Goal: Information Seeking & Learning: Understand process/instructions

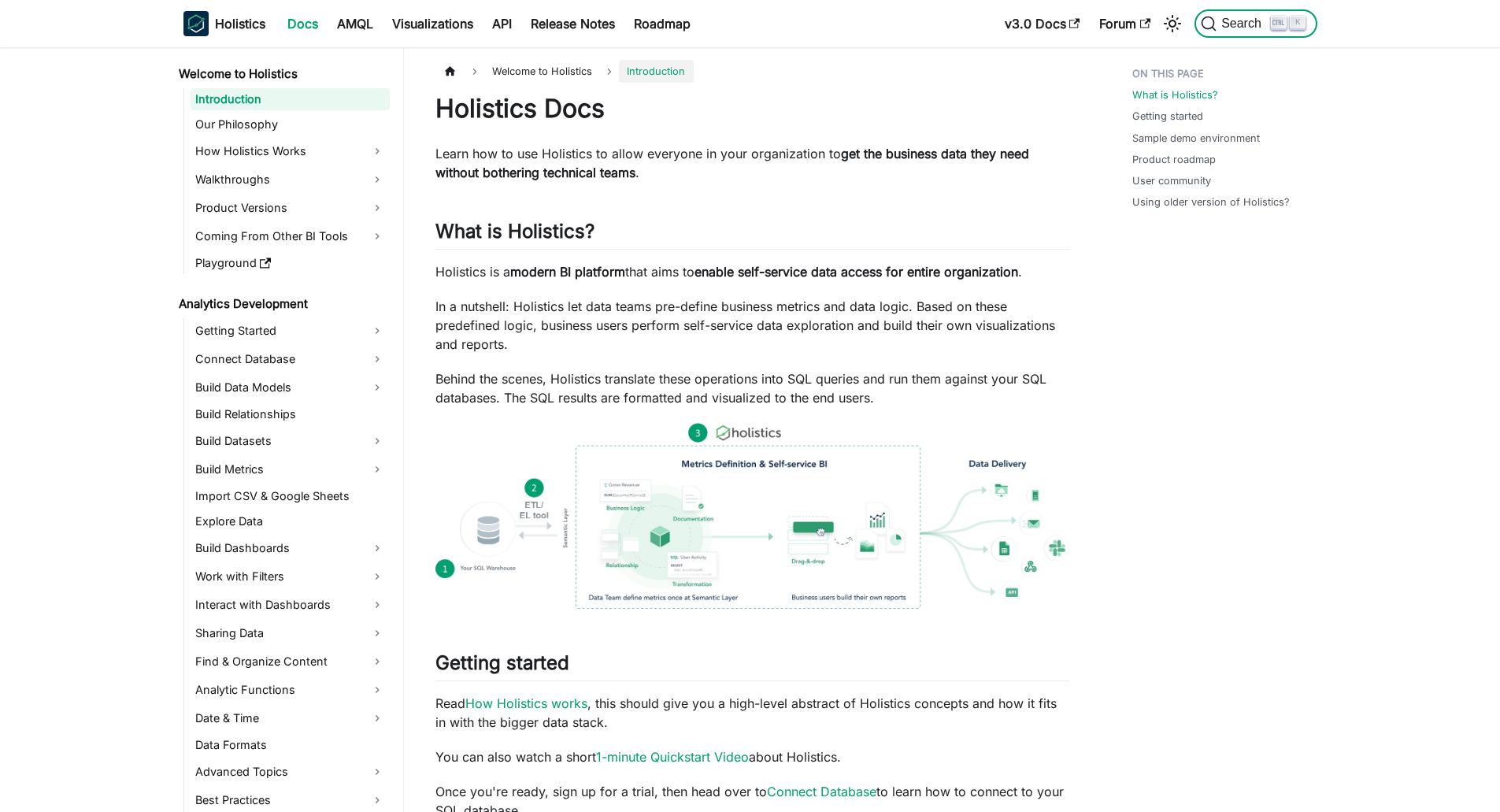
click at [1261, 18] on span "Search" at bounding box center [1244, 23] width 54 height 14
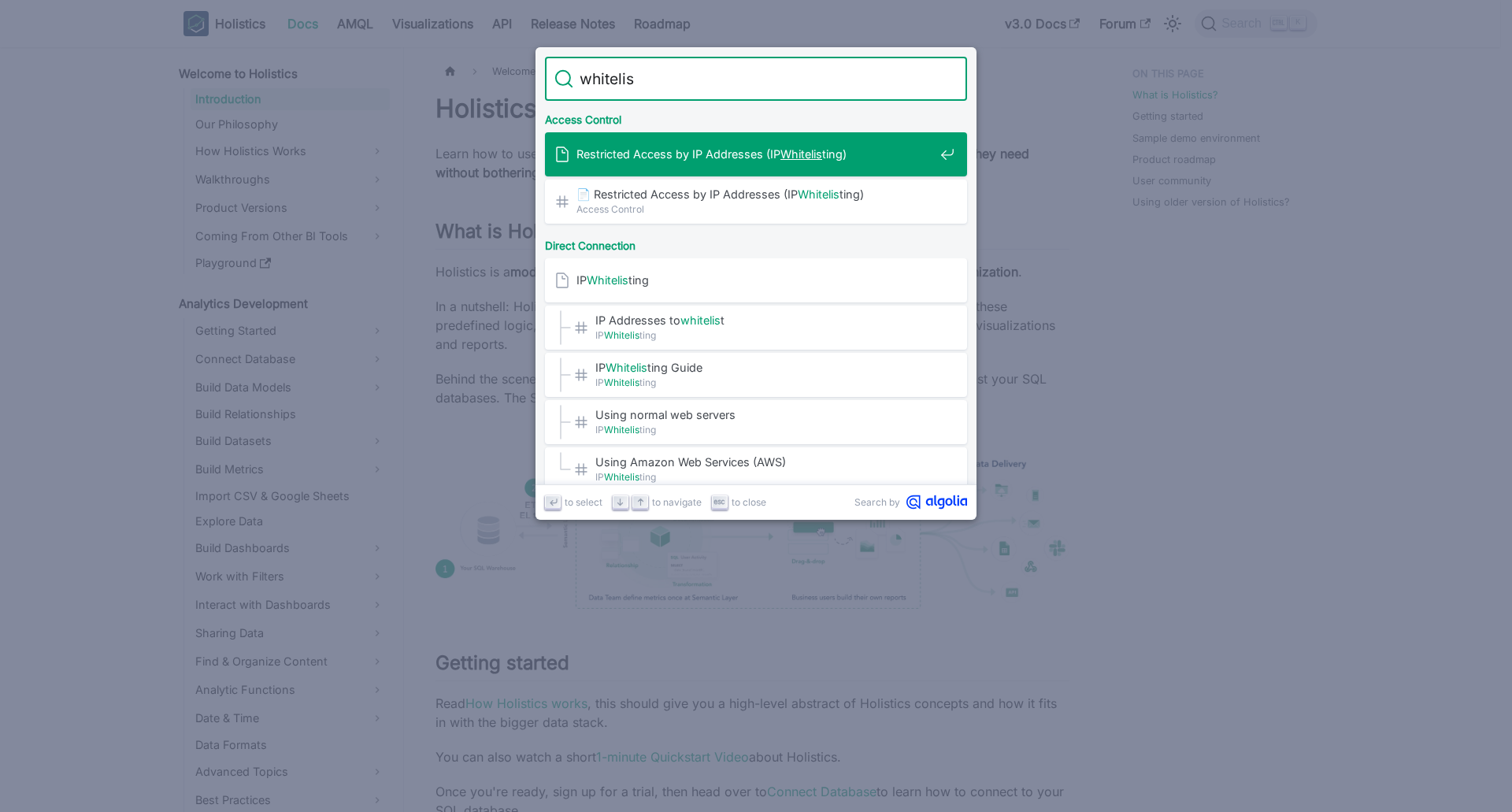
type input "whitelist"
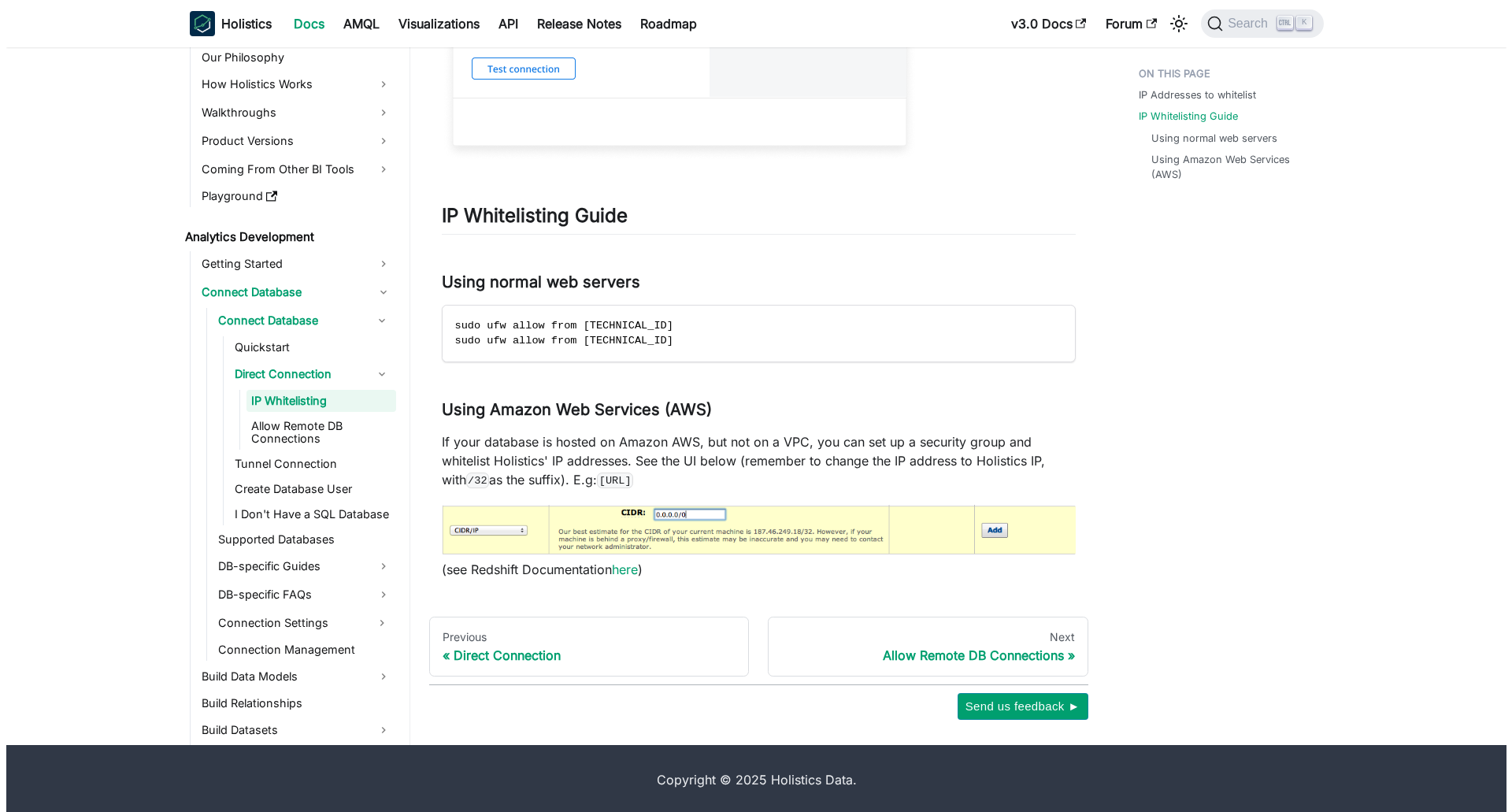
scroll to position [1087, 0]
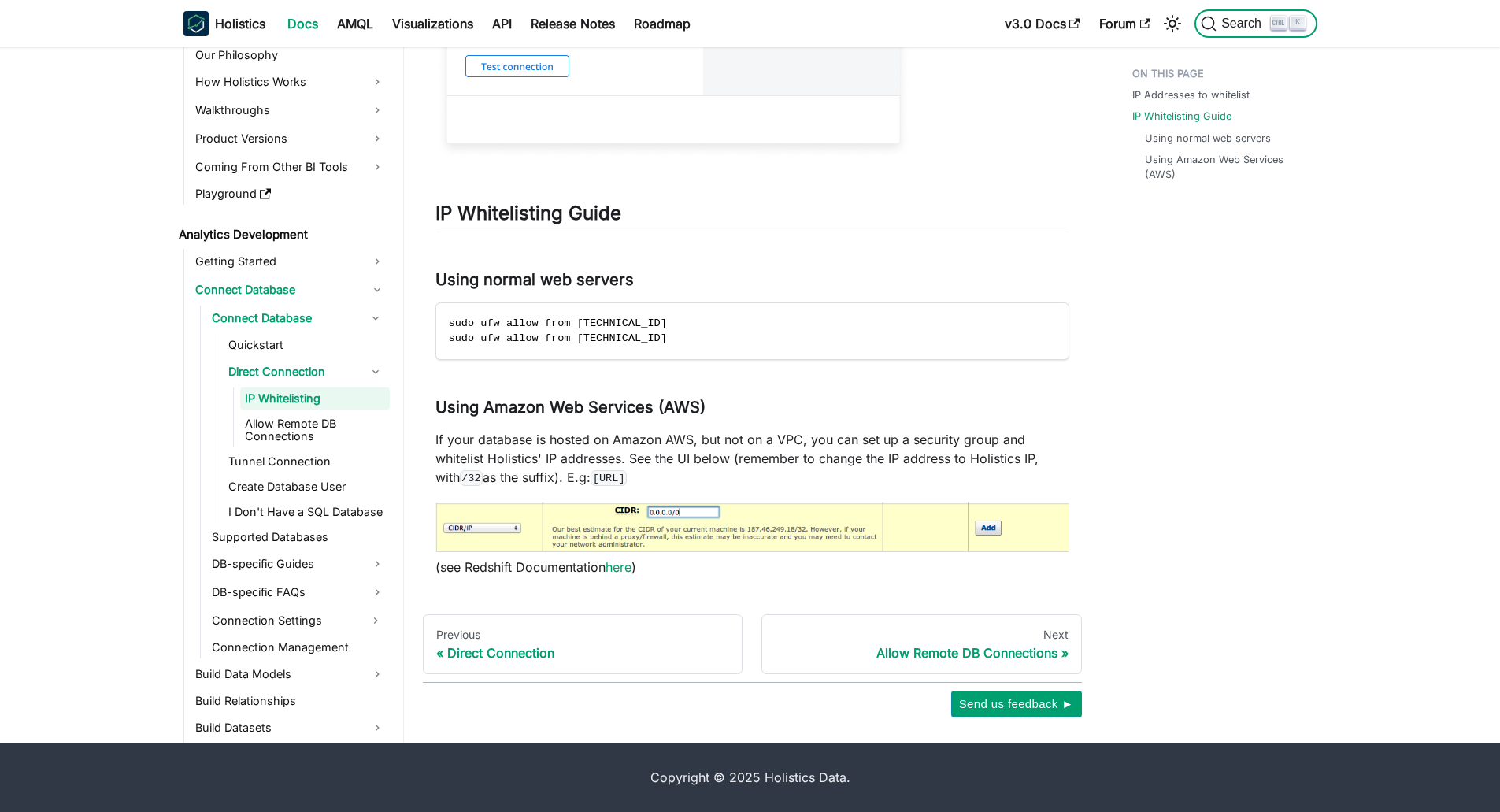
click at [1223, 28] on span "Search" at bounding box center [1244, 23] width 54 height 14
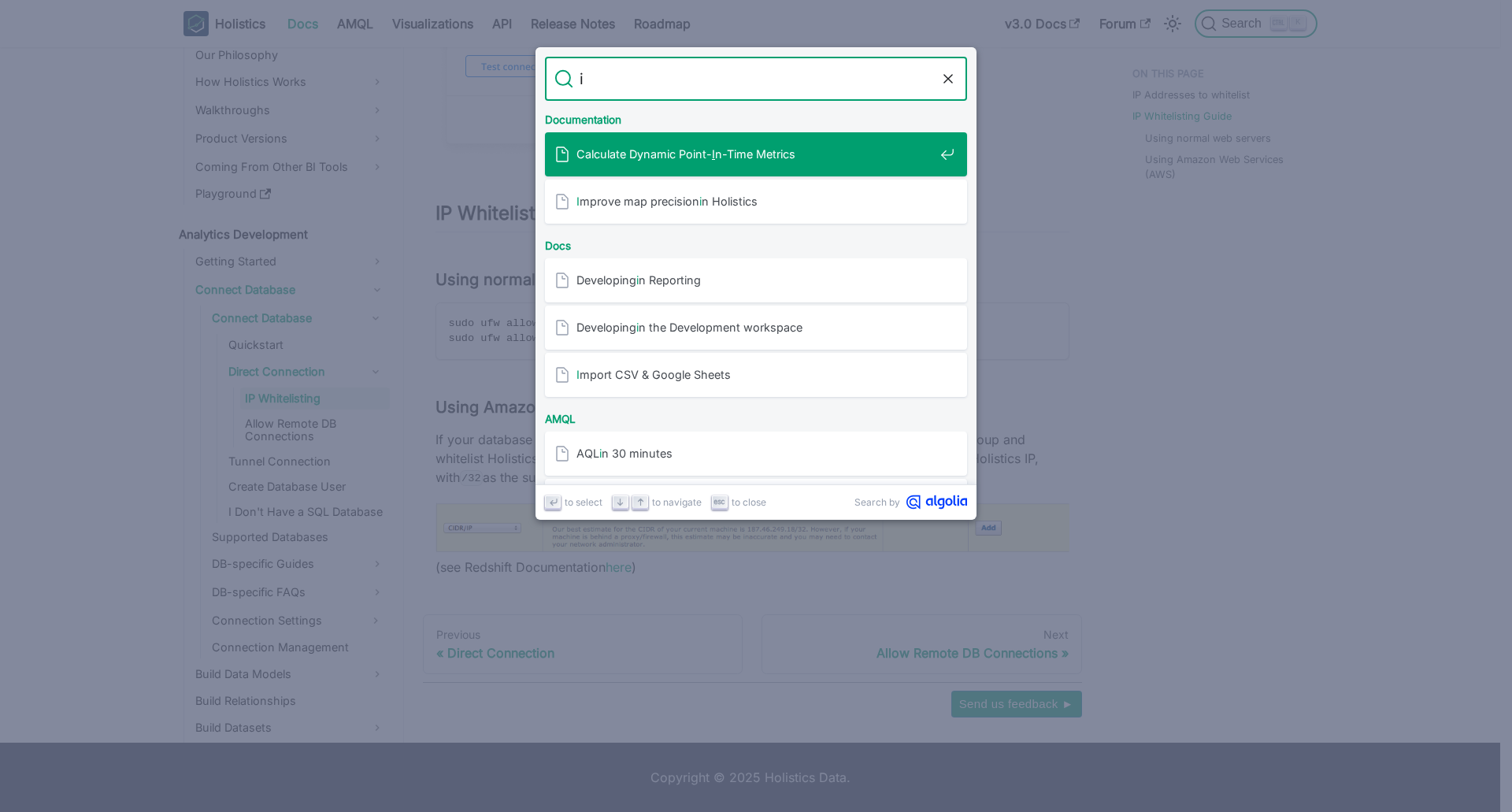
type input "ip"
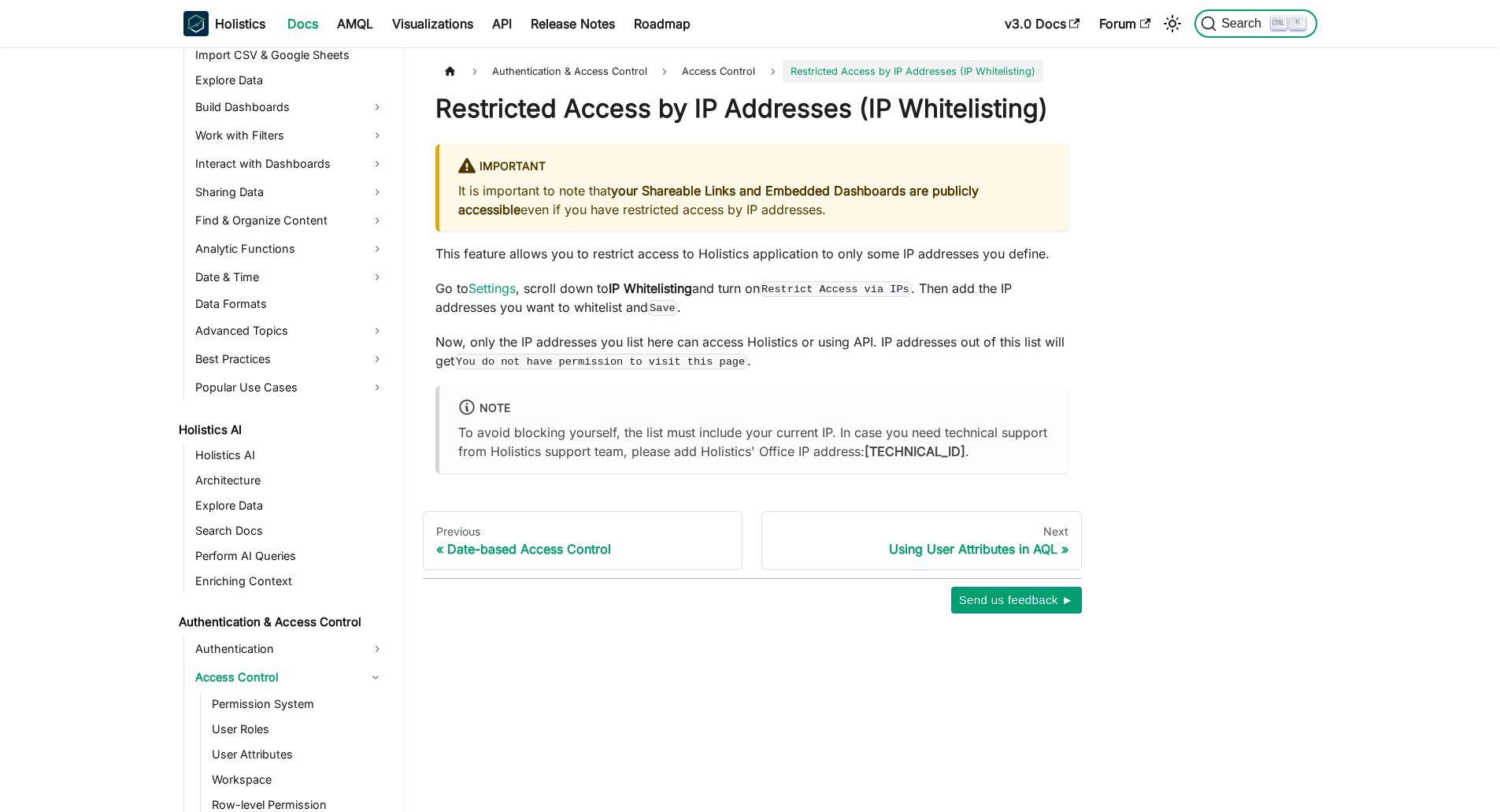
scroll to position [827, 0]
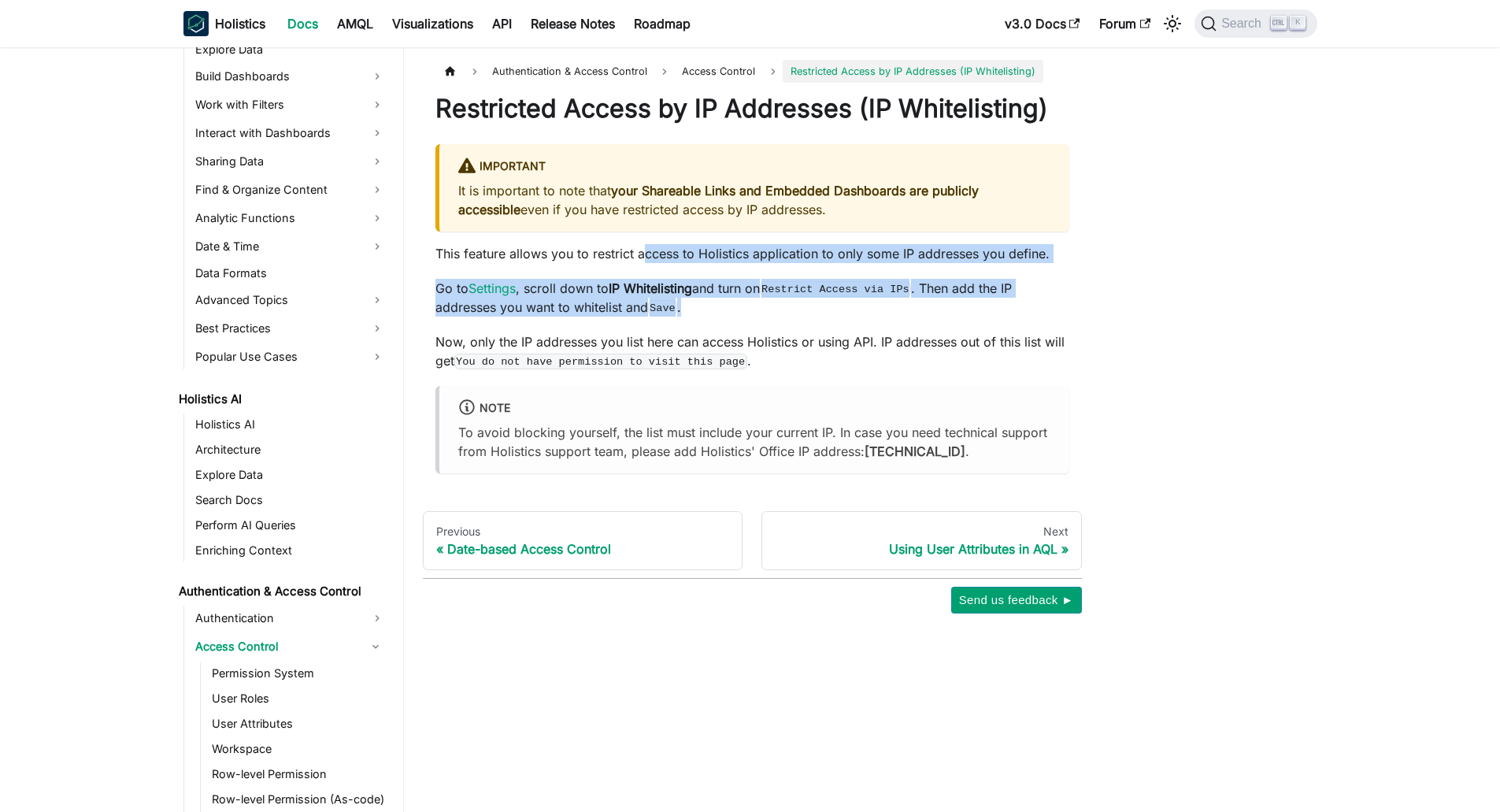
drag, startPoint x: 644, startPoint y: 287, endPoint x: 722, endPoint y: 340, distance: 94.3
click at [722, 340] on div "Restricted Access by IP Addresses (IP Whitelisting) Important It is important t…" at bounding box center [752, 282] width 634 height 380
click at [722, 317] on p "Go to Settings , scroll down to IP Whitelisting and turn on Restrict Access via…" at bounding box center [752, 297] width 634 height 38
drag, startPoint x: 722, startPoint y: 340, endPoint x: 670, endPoint y: 286, distance: 75.0
click at [670, 286] on div "Restricted Access by IP Addresses (IP Whitelisting) Important It is important t…" at bounding box center [752, 282] width 634 height 380
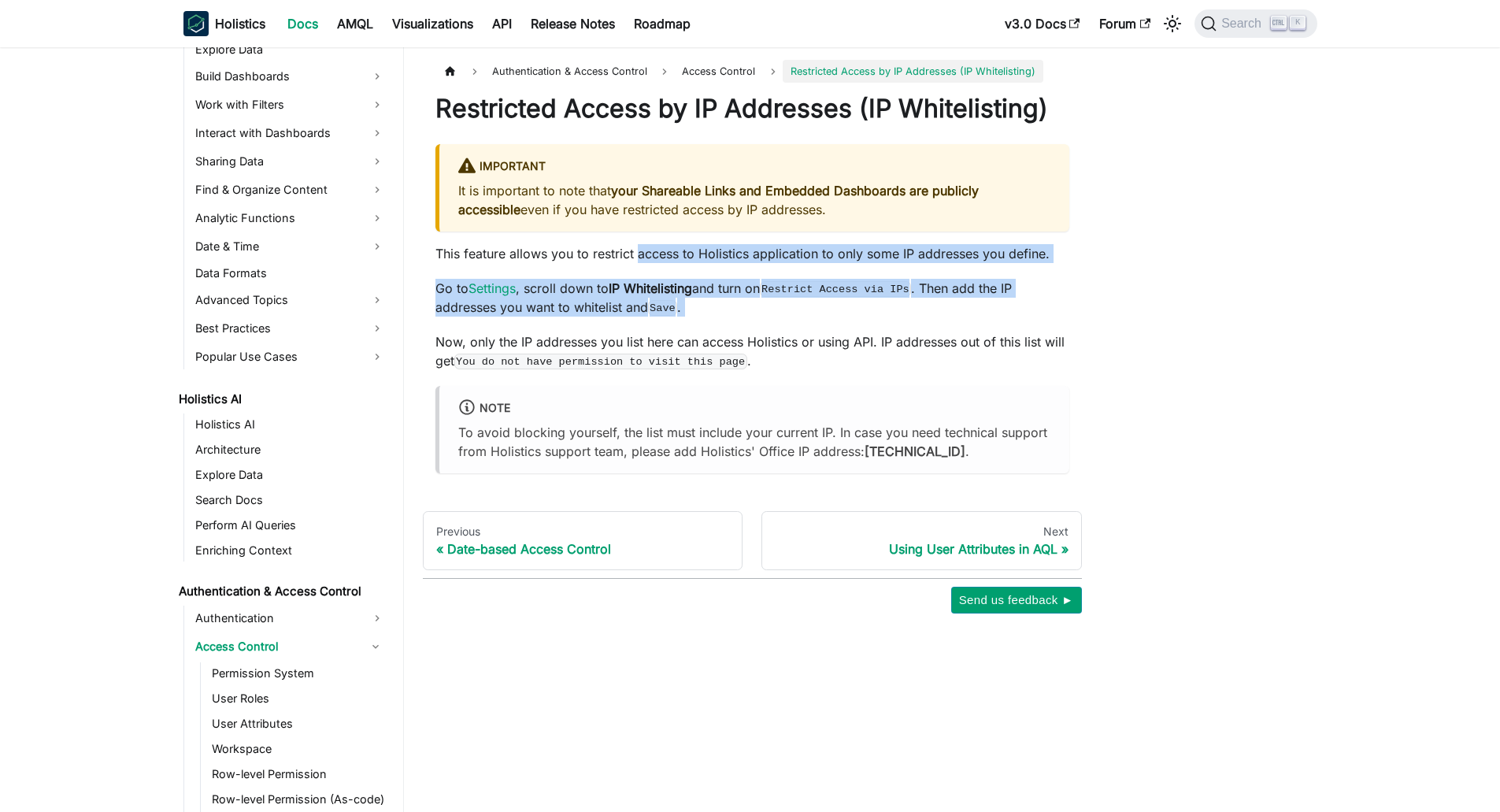
click at [670, 263] on p "This feature allows you to restrict access to Holistics application to only som…" at bounding box center [752, 253] width 634 height 19
drag, startPoint x: 670, startPoint y: 286, endPoint x: 733, endPoint y: 341, distance: 83.6
click at [733, 341] on div "Restricted Access by IP Addresses (IP Whitelisting) Important It is important t…" at bounding box center [752, 282] width 634 height 380
click at [733, 317] on p "Go to Settings , scroll down to IP Whitelisting and turn on Restrict Access via…" at bounding box center [752, 297] width 634 height 38
drag, startPoint x: 733, startPoint y: 341, endPoint x: 701, endPoint y: 291, distance: 59.4
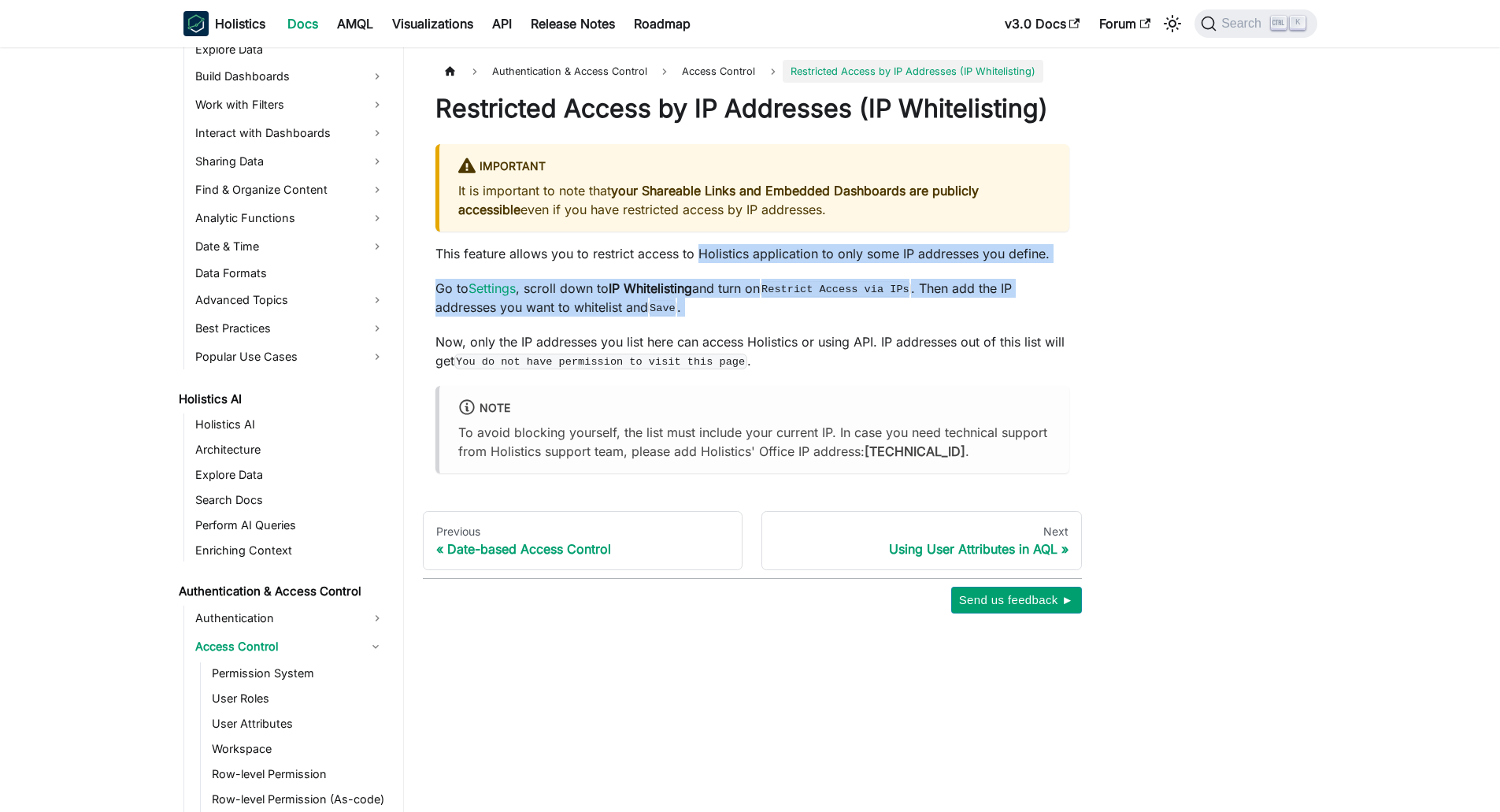
click at [701, 291] on div "Restricted Access by IP Addresses (IP Whitelisting) Important It is important t…" at bounding box center [752, 282] width 634 height 380
click at [701, 263] on p "This feature allows you to restrict access to Holistics application to only som…" at bounding box center [752, 253] width 634 height 19
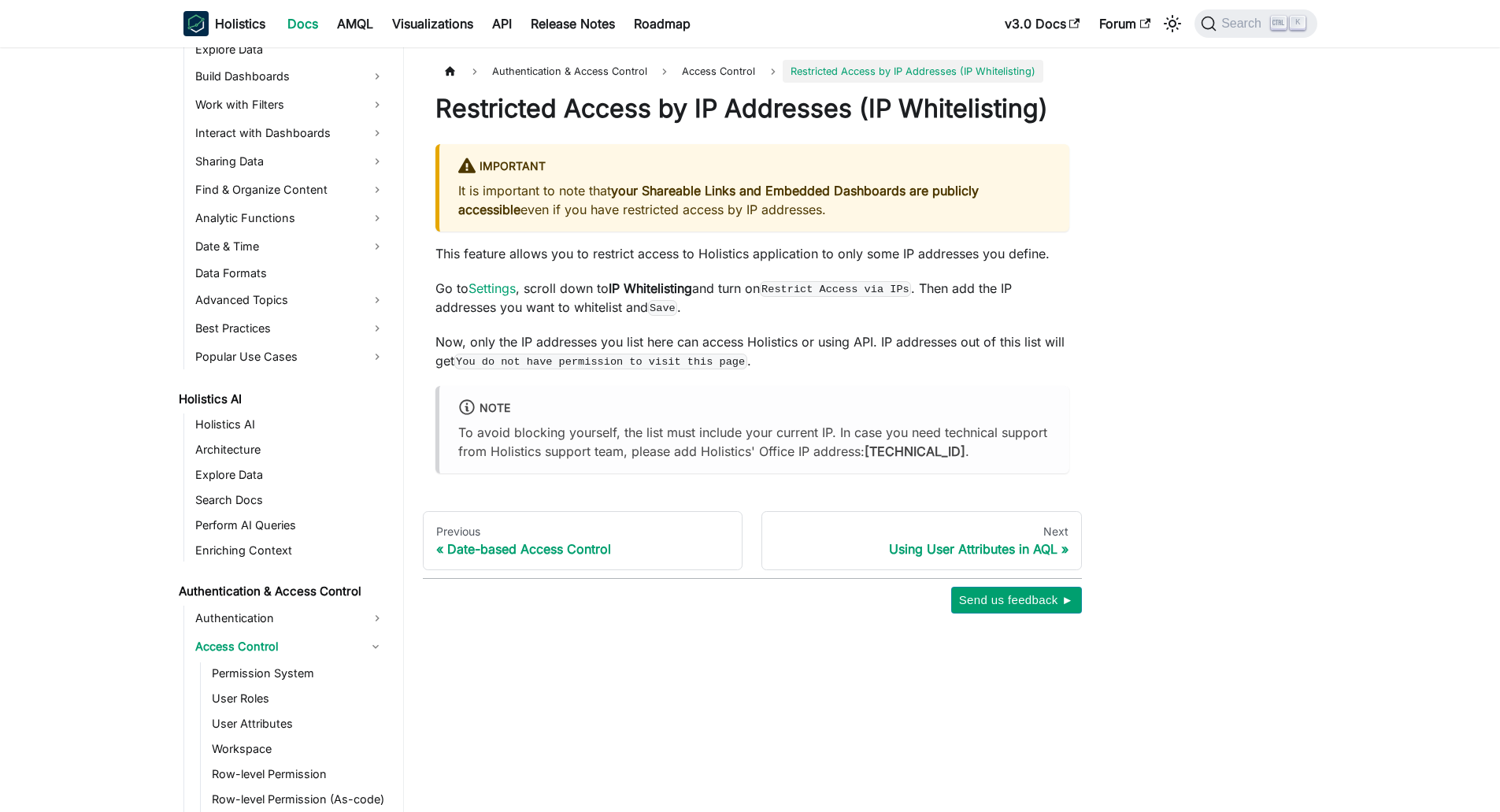
click at [747, 370] on p "Now, only the IP addresses you list here can access Holistics or using API. IP …" at bounding box center [752, 351] width 634 height 38
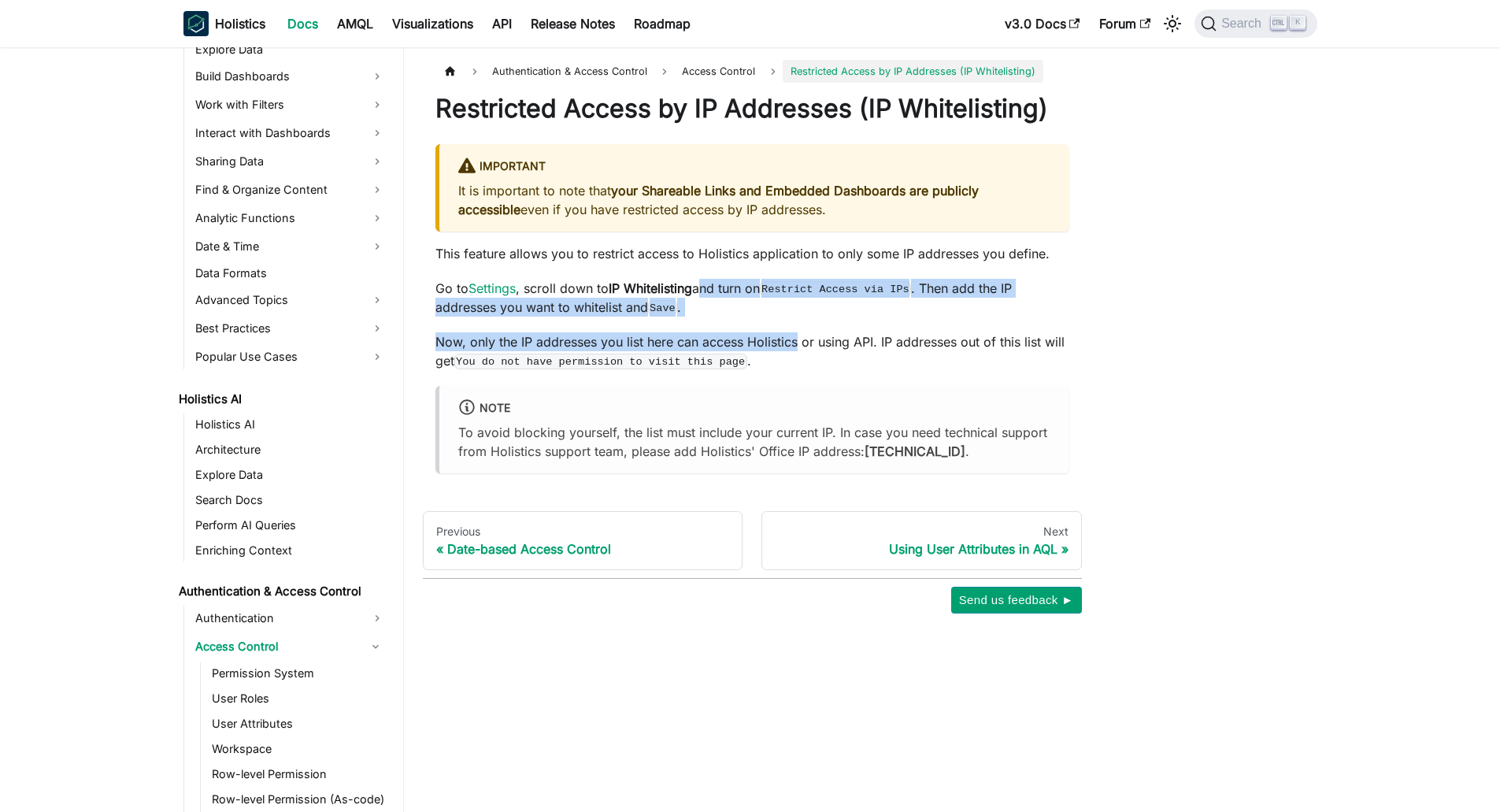
drag, startPoint x: 747, startPoint y: 381, endPoint x: 723, endPoint y: 299, distance: 85.4
click at [723, 299] on div "Restricted Access by IP Addresses (IP Whitelisting) Important It is important t…" at bounding box center [752, 282] width 634 height 380
click at [713, 290] on div at bounding box center [713, 290] width 0 height 0
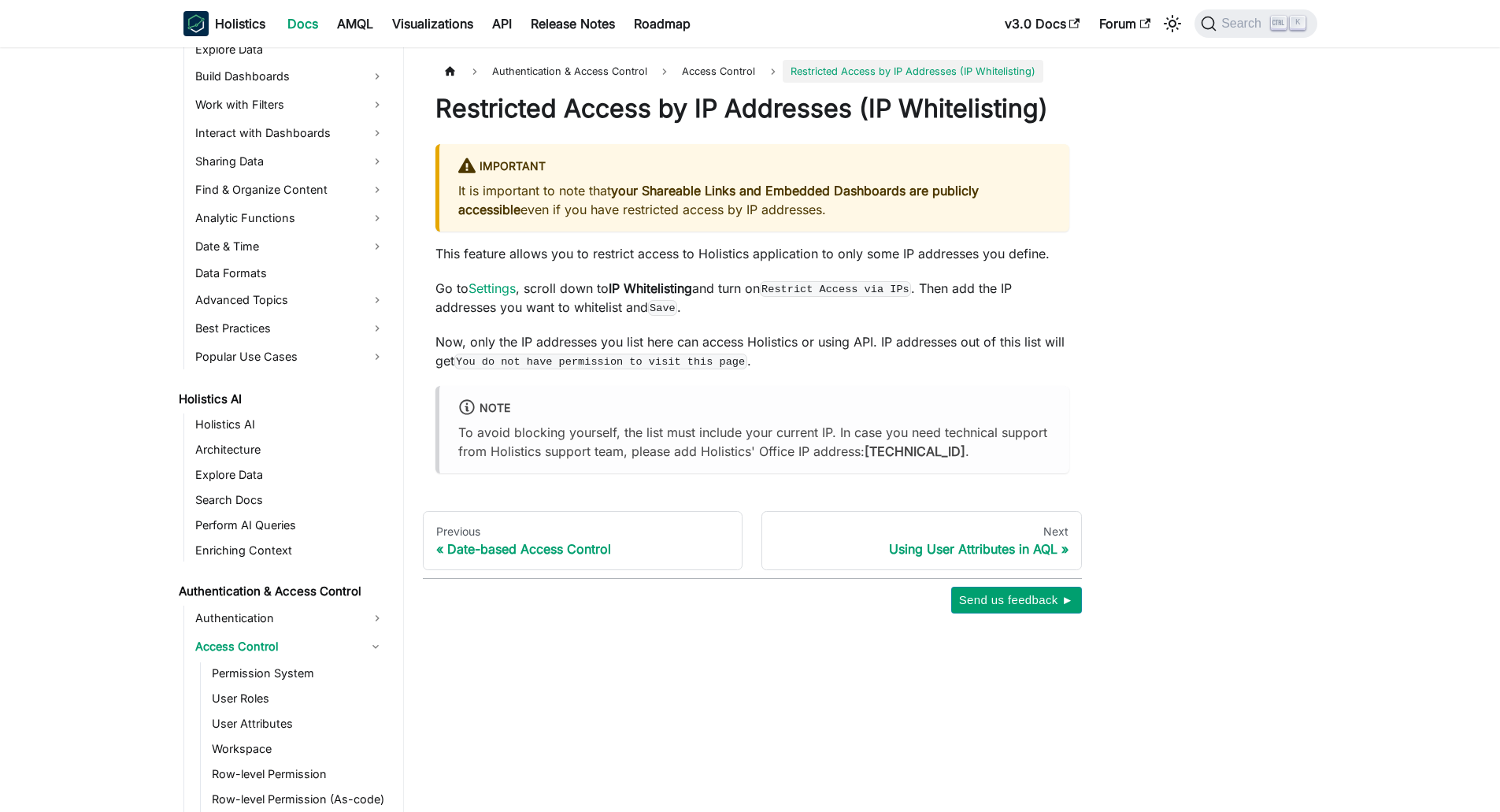
click at [774, 263] on p "This feature allows you to restrict access to Holistics application to only som…" at bounding box center [752, 253] width 634 height 19
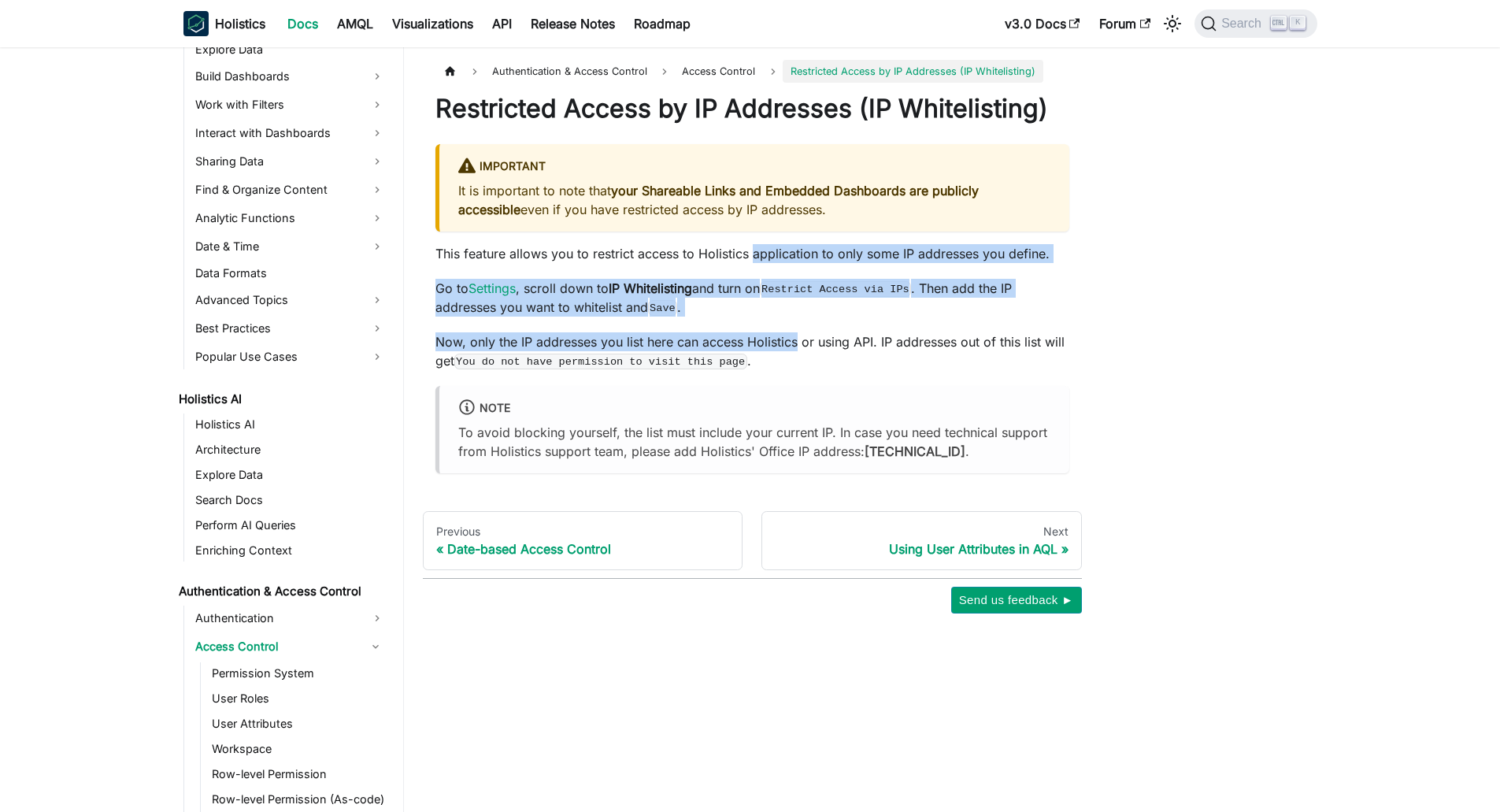
drag, startPoint x: 774, startPoint y: 290, endPoint x: 775, endPoint y: 353, distance: 63.0
click at [775, 353] on div "Restricted Access by IP Addresses (IP Whitelisting) Important It is important t…" at bounding box center [752, 282] width 634 height 380
